Goal: Find specific page/section: Find specific page/section

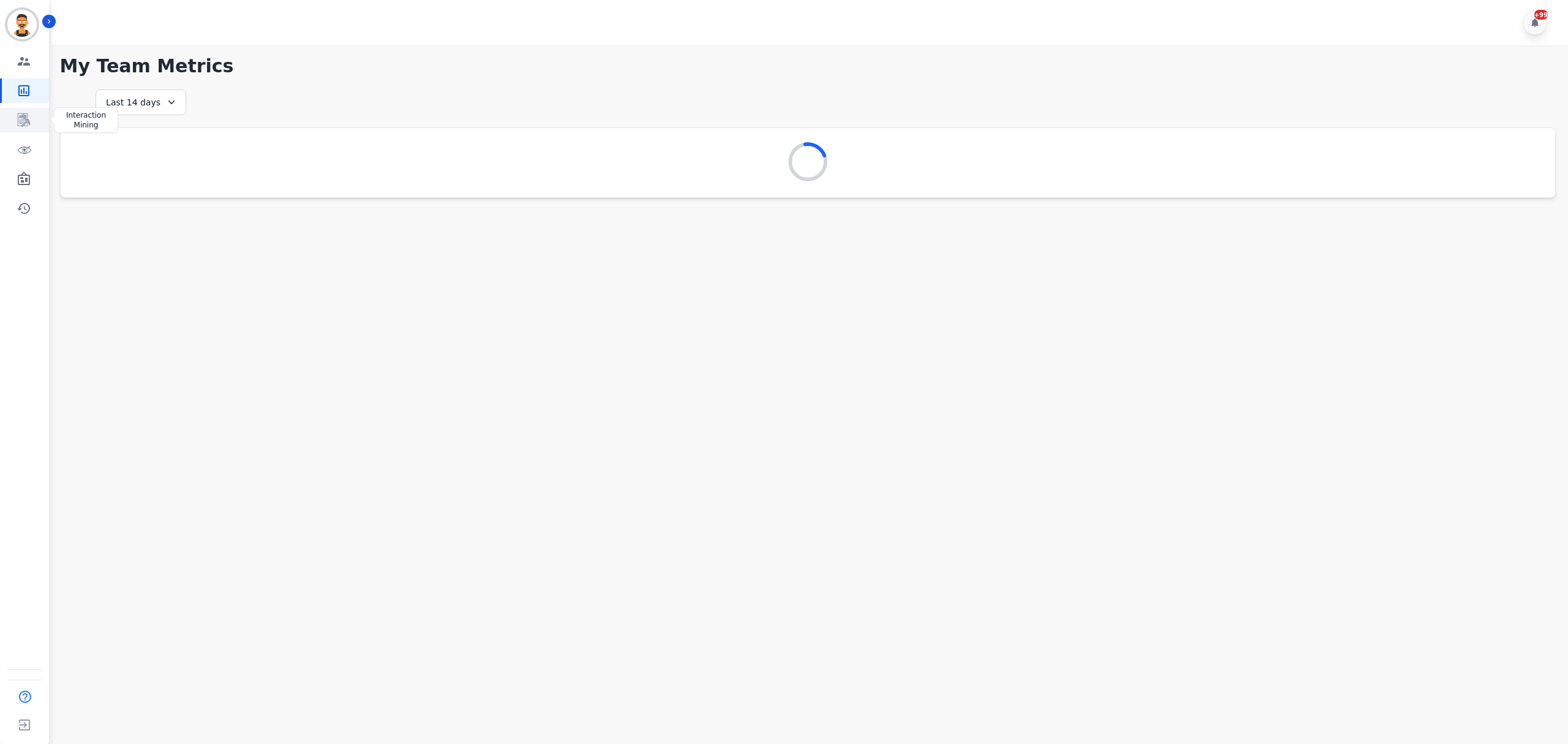
click at [31, 123] on link "Sidebar" at bounding box center [26, 120] width 47 height 24
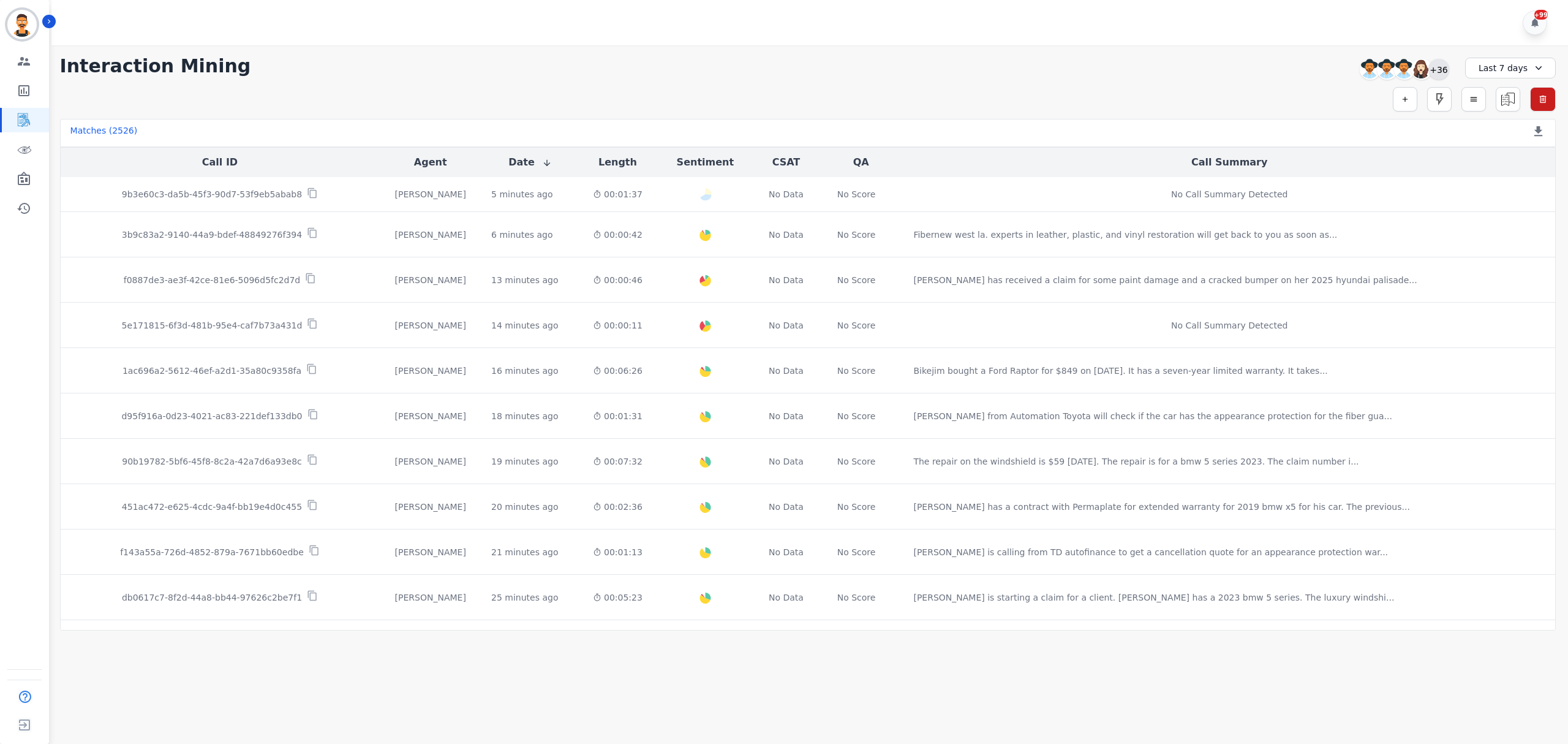
click at [1447, 70] on div "+36" at bounding box center [1439, 69] width 21 height 21
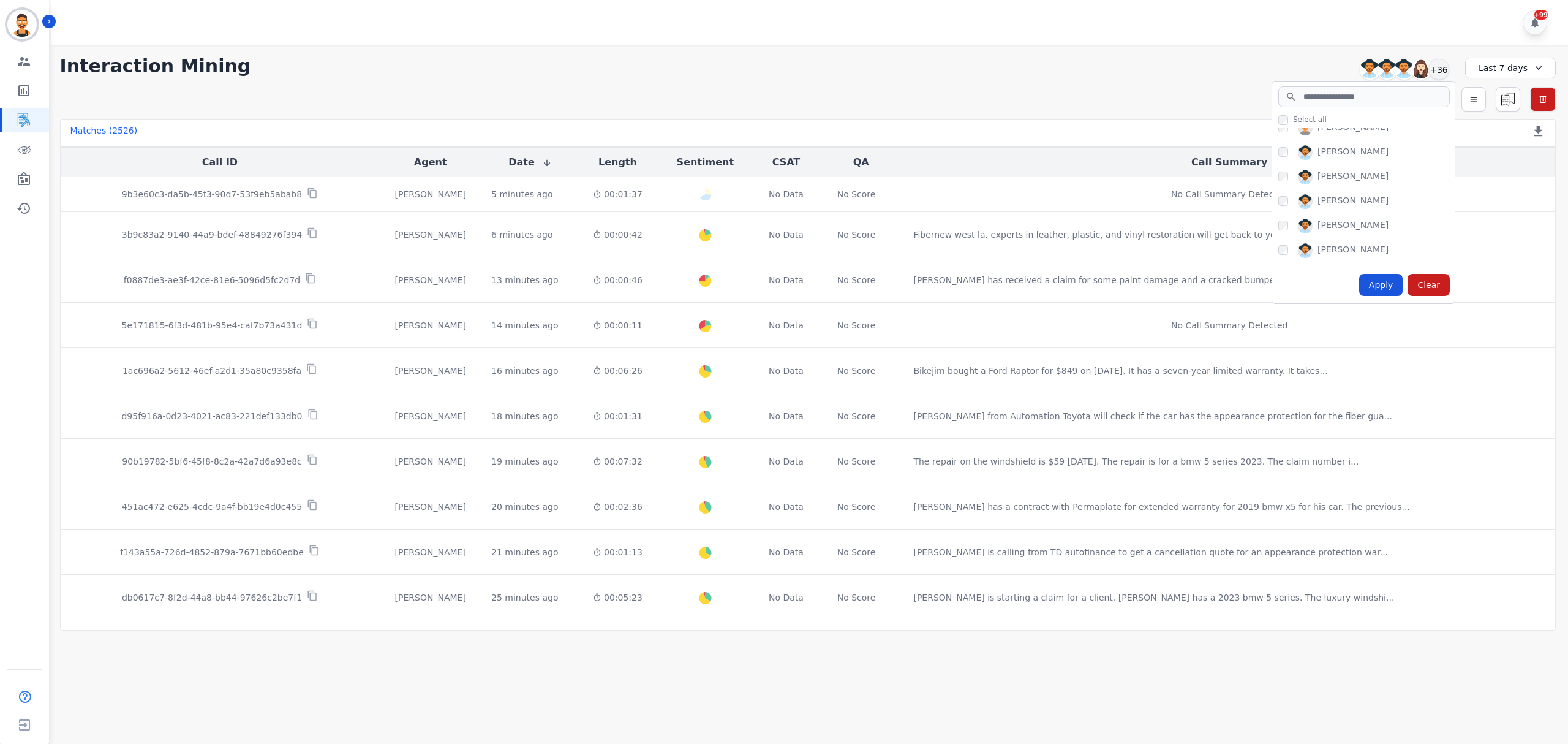
scroll to position [572, 0]
click at [1392, 285] on div "Apply" at bounding box center [1381, 285] width 44 height 22
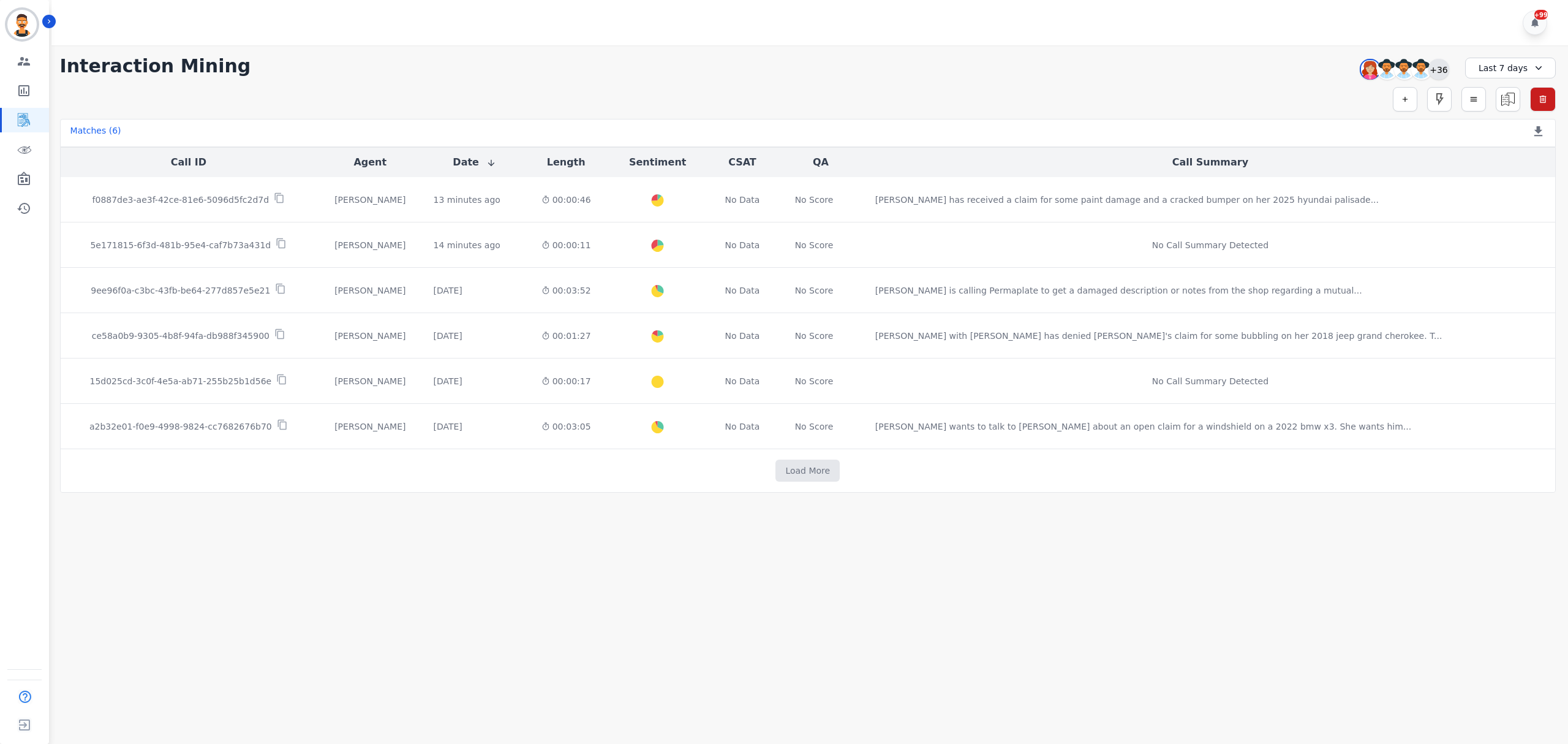
click at [1442, 66] on div "+36" at bounding box center [1439, 69] width 21 height 21
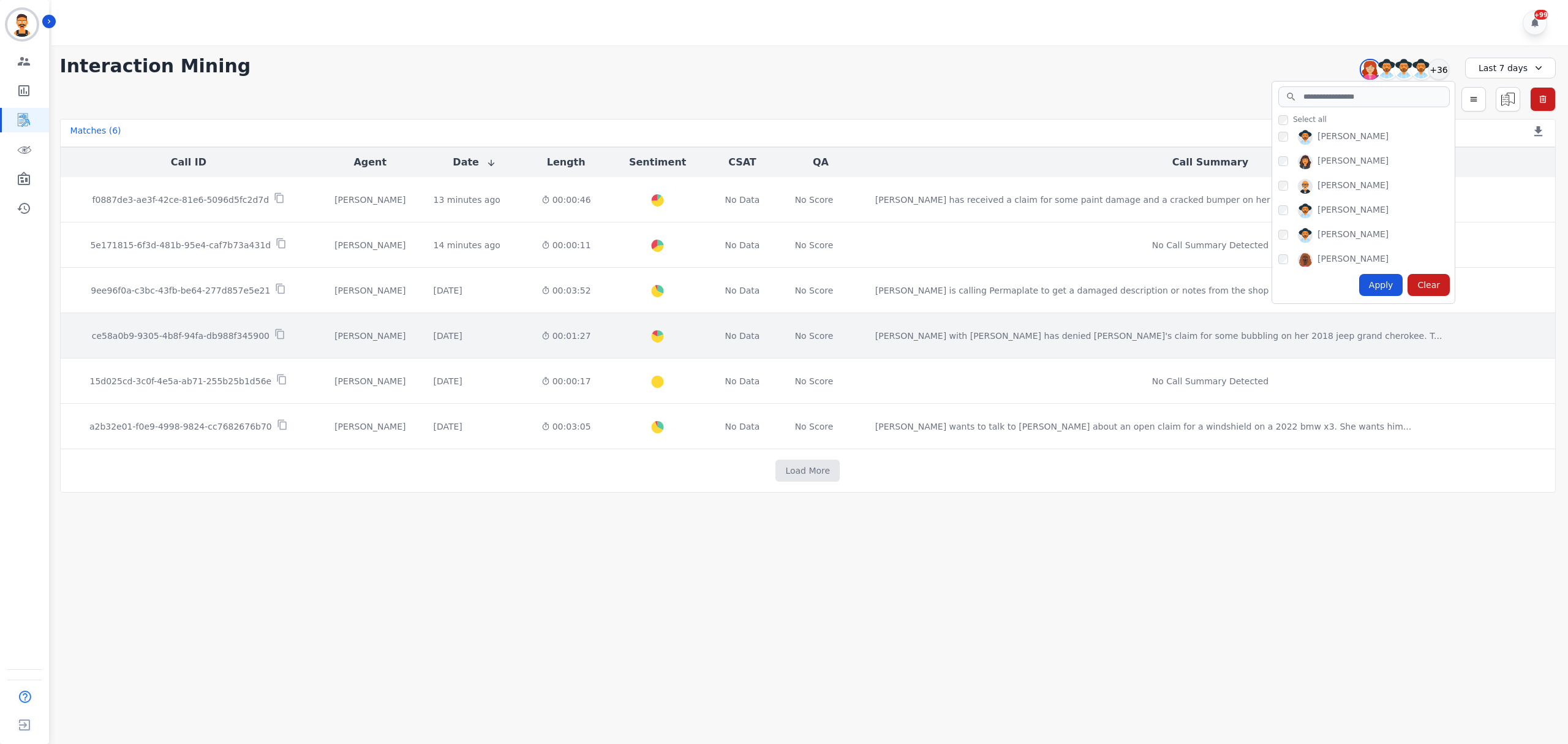
scroll to position [817, 0]
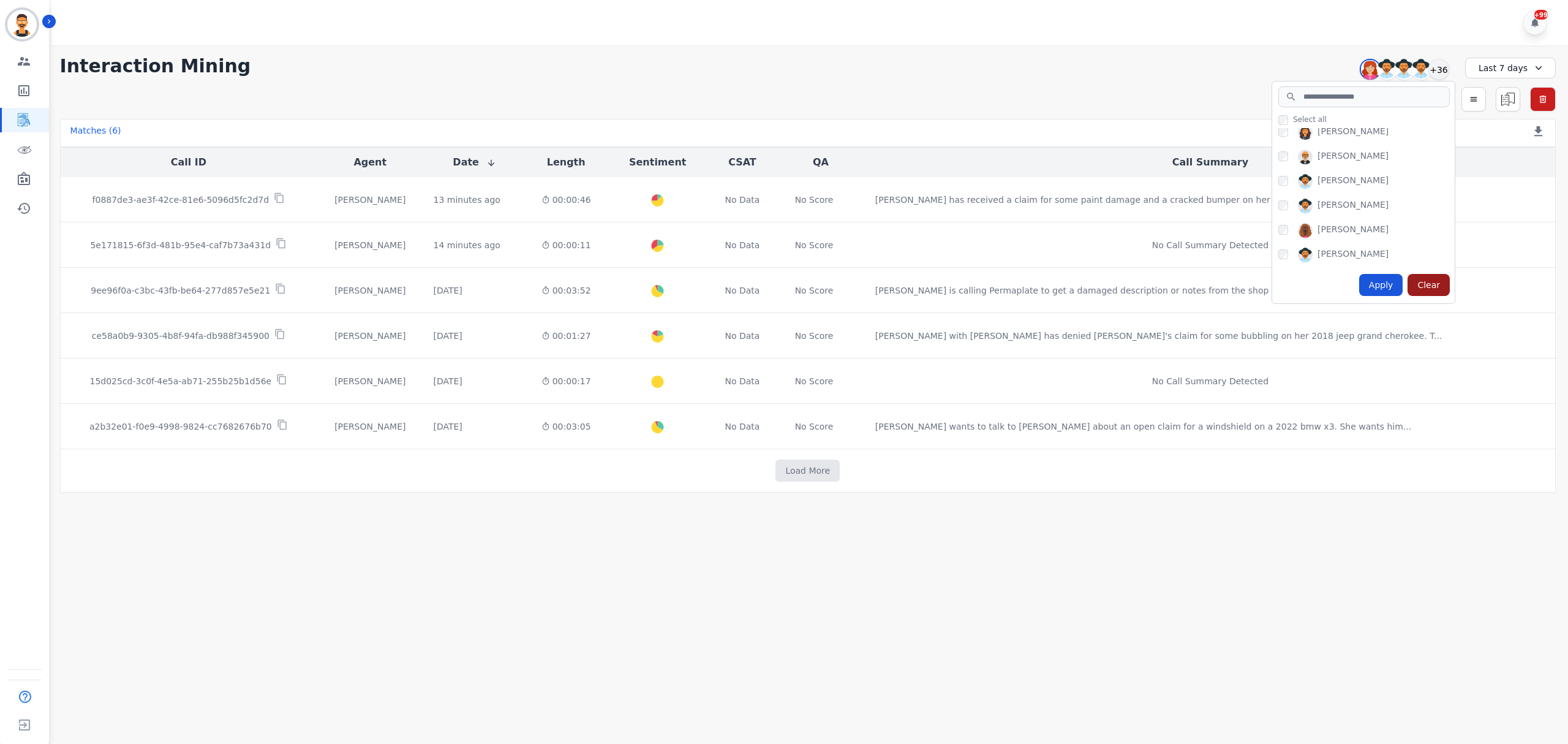
click at [1433, 292] on div "Clear" at bounding box center [1428, 285] width 43 height 22
